Goal: Transaction & Acquisition: Purchase product/service

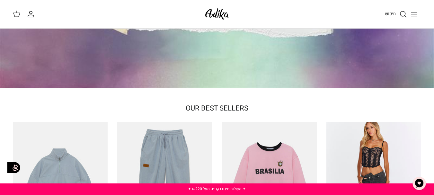
click at [404, 13] on icon "חיפוש" at bounding box center [403, 14] width 8 height 8
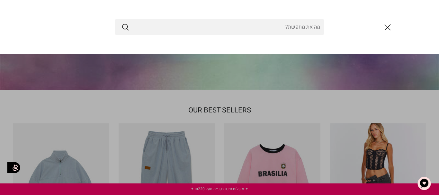
click at [282, 99] on link "Toggle menu" at bounding box center [219, 97] width 439 height 195
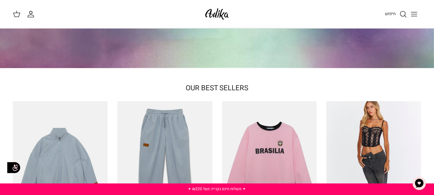
scroll to position [225, 0]
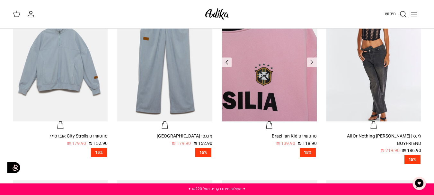
click at [268, 75] on img "סווטשירט Brazilian Kid" at bounding box center [269, 58] width 95 height 127
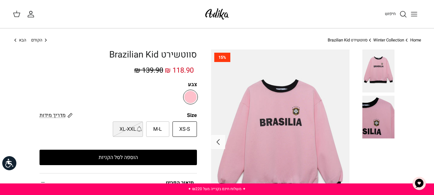
click at [399, 12] on link "חיפוש" at bounding box center [396, 14] width 22 height 8
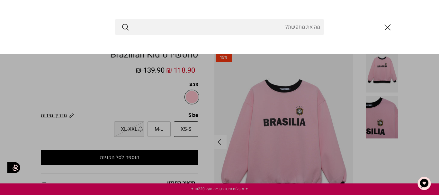
click at [388, 27] on line "סגור" at bounding box center [387, 27] width 5 height 5
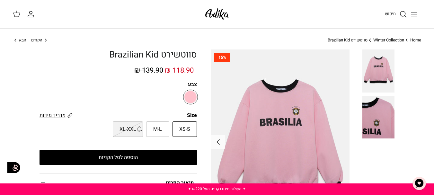
click at [395, 40] on link "Winter Collection" at bounding box center [388, 40] width 31 height 6
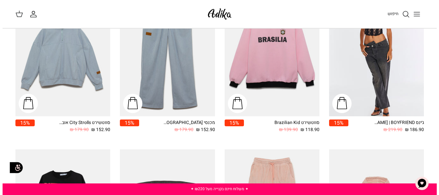
scroll to position [225, 0]
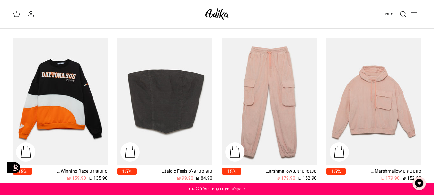
click at [401, 14] on icon "חיפוש" at bounding box center [403, 14] width 8 height 8
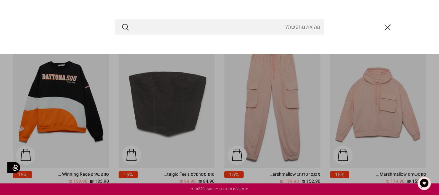
click at [287, 28] on input "Search Store" at bounding box center [219, 26] width 209 height 15
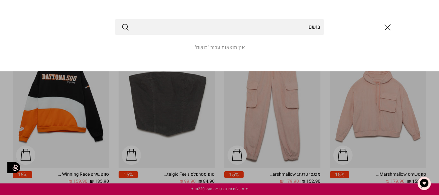
type input "בושם"
click at [121, 23] on button "Submit" at bounding box center [125, 27] width 8 height 8
